Goal: Communication & Community: Connect with others

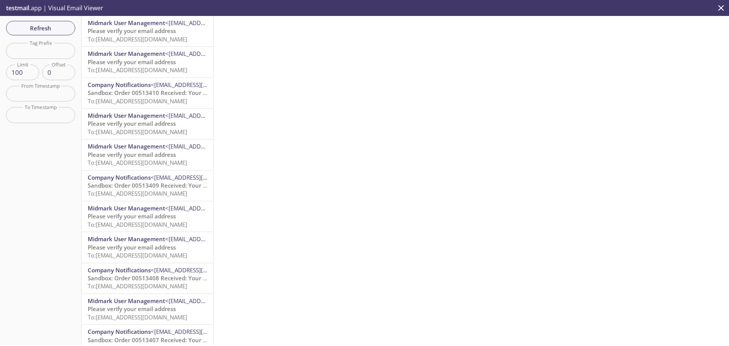
click at [66, 8] on p "testmail .app | Visual Email Viewer" at bounding box center [54, 8] width 108 height 16
click at [720, 8] on icon "close" at bounding box center [721, 8] width 10 height 10
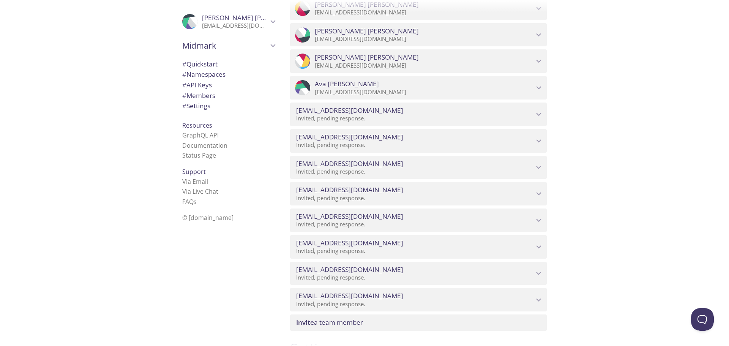
scroll to position [1405, 0]
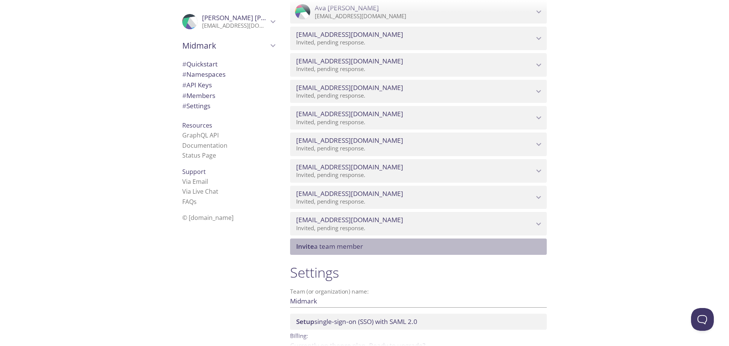
click at [351, 246] on span "Invite a team member" at bounding box center [329, 246] width 67 height 9
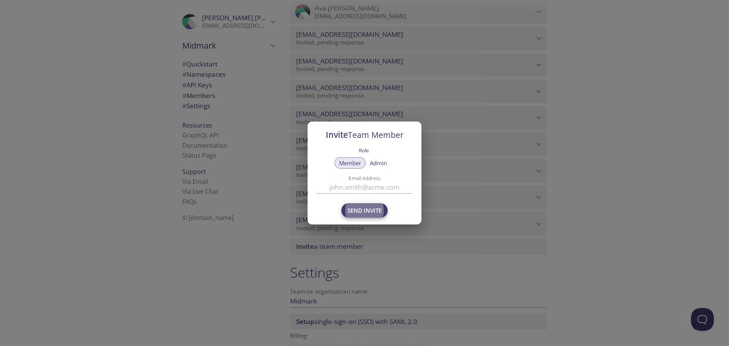
click at [328, 186] on input "Email Address" at bounding box center [365, 187] width 96 height 13
paste input "email srai@midmark.com"
drag, startPoint x: 343, startPoint y: 187, endPoint x: 302, endPoint y: 193, distance: 42.2
click at [303, 192] on div "Invite Team Member Role Member Admin Email Address email srai@midmark.com Send …" at bounding box center [364, 173] width 729 height 346
type input "[EMAIL_ADDRESS][DOMAIN_NAME]"
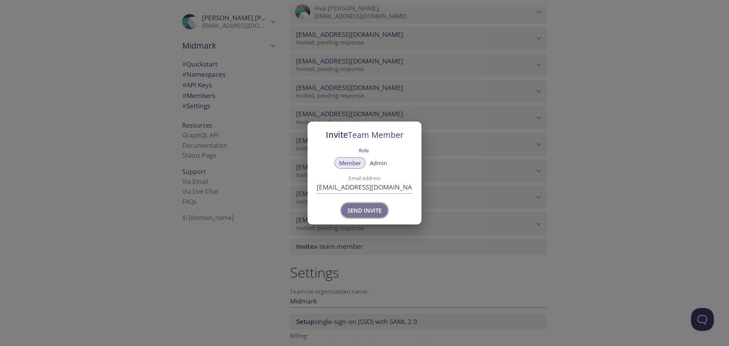
click at [355, 213] on span "Send Invite" at bounding box center [364, 210] width 34 height 10
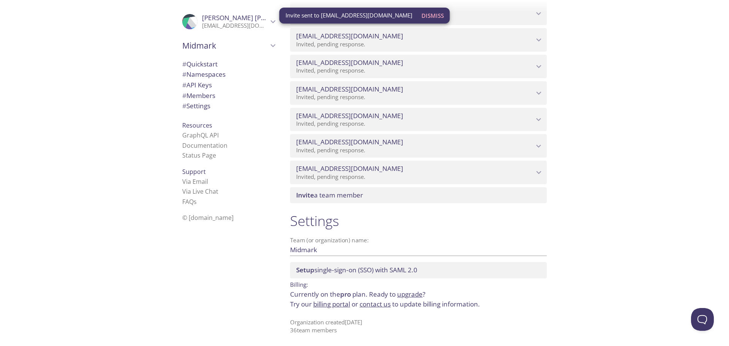
scroll to position [1483, 0]
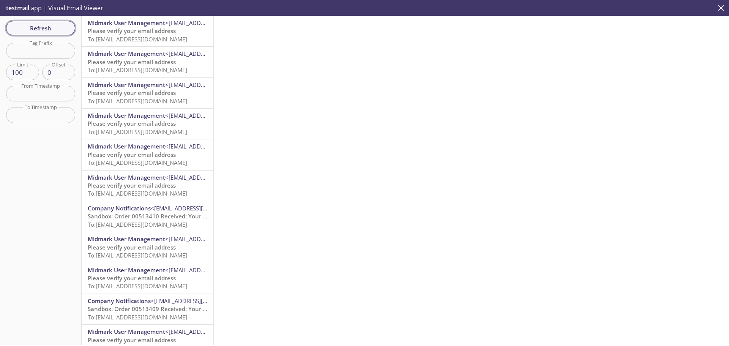
click at [49, 29] on span "Refresh" at bounding box center [40, 28] width 57 height 10
click at [124, 36] on span "To: ecommerce.tt10@inbox.testmail.app" at bounding box center [137, 39] width 99 height 8
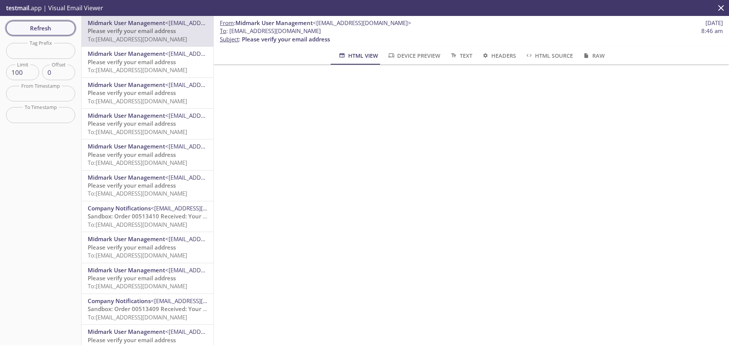
click at [24, 24] on span "Refresh" at bounding box center [40, 28] width 57 height 10
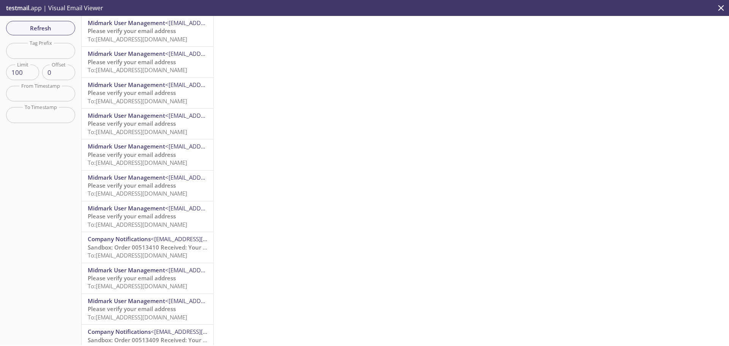
click at [109, 34] on span "Please verify your email address" at bounding box center [132, 31] width 88 height 8
